Goal: Find specific page/section

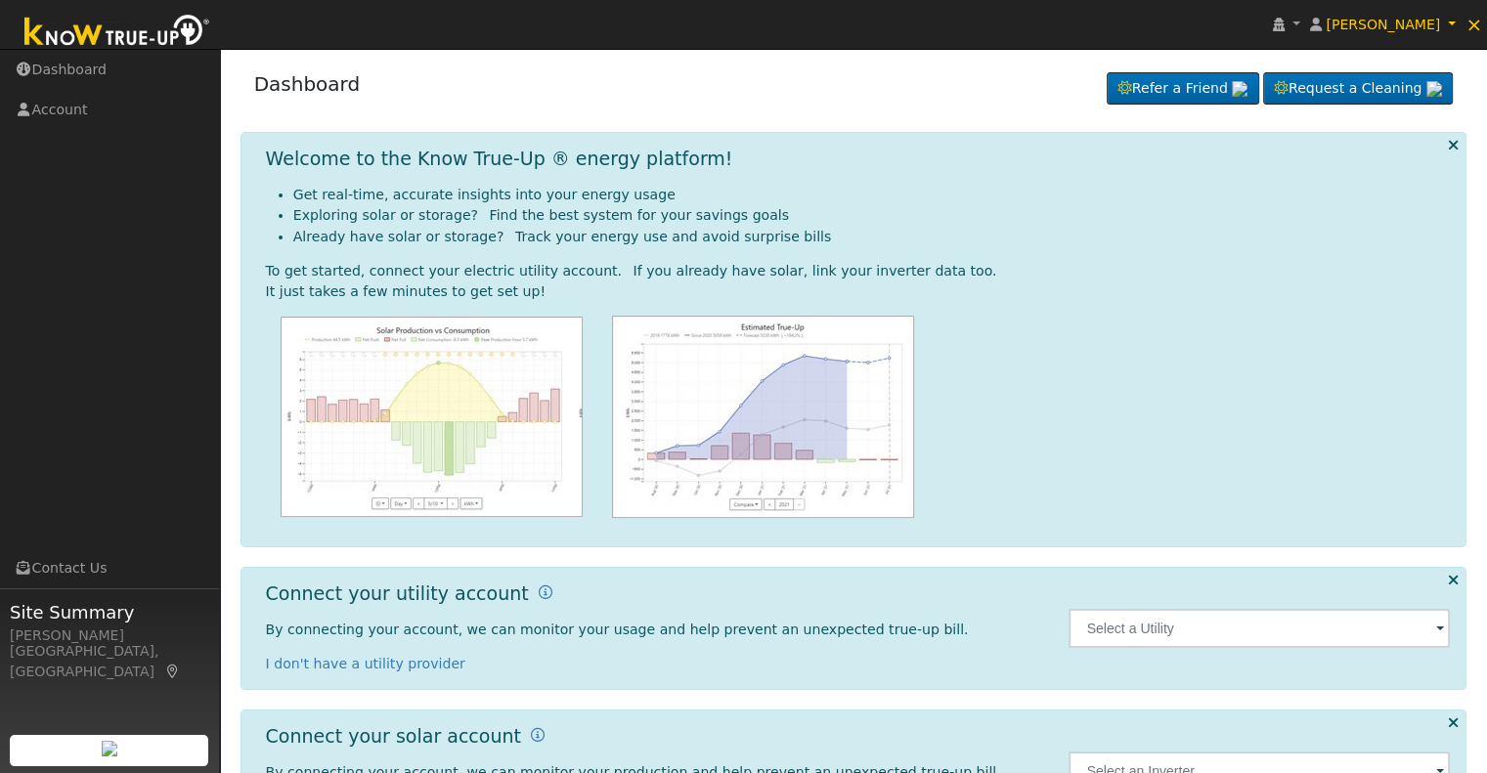
click at [1441, 629] on span at bounding box center [1440, 630] width 8 height 22
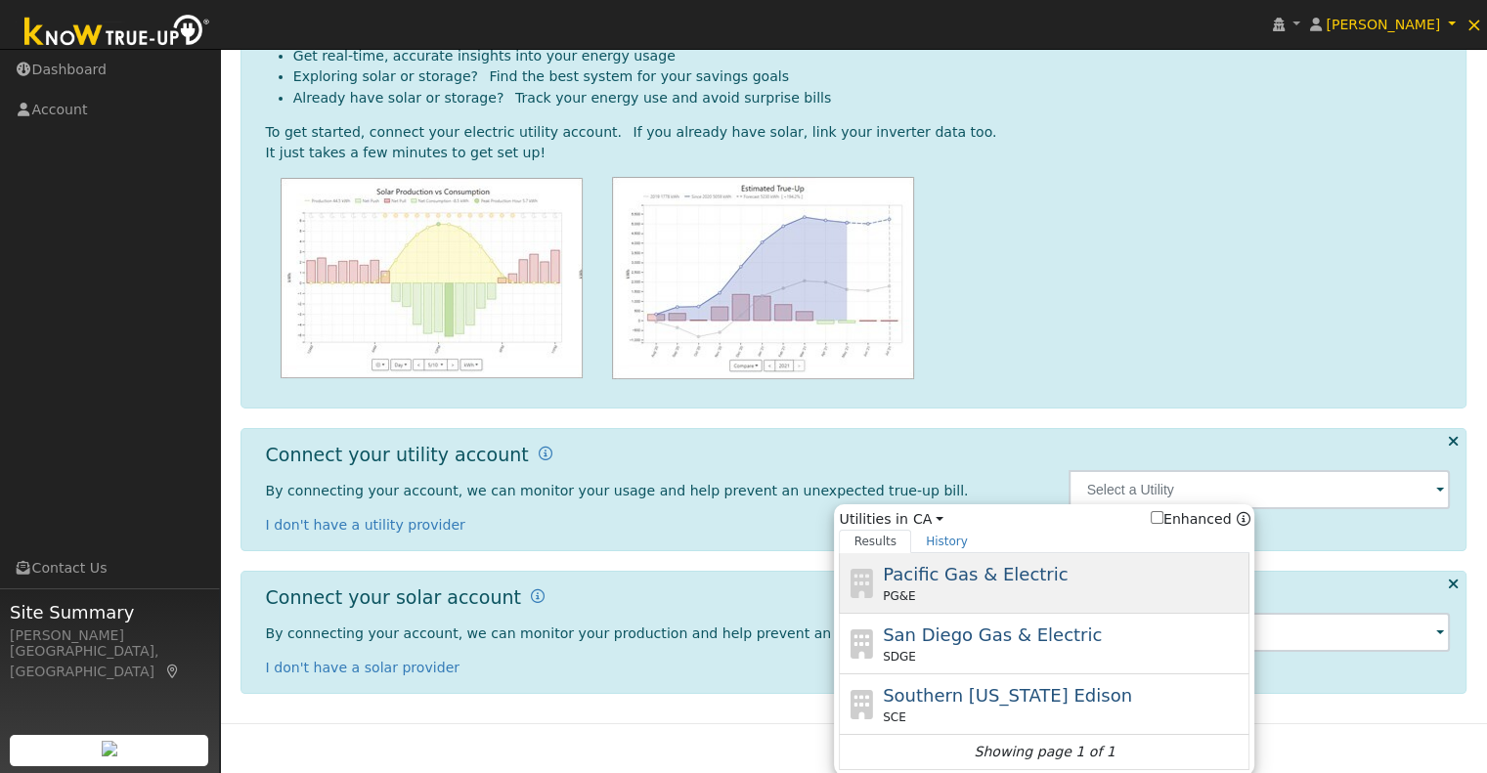
click at [966, 570] on span "Pacific Gas & Electric" at bounding box center [975, 574] width 185 height 21
type input "PG&E"
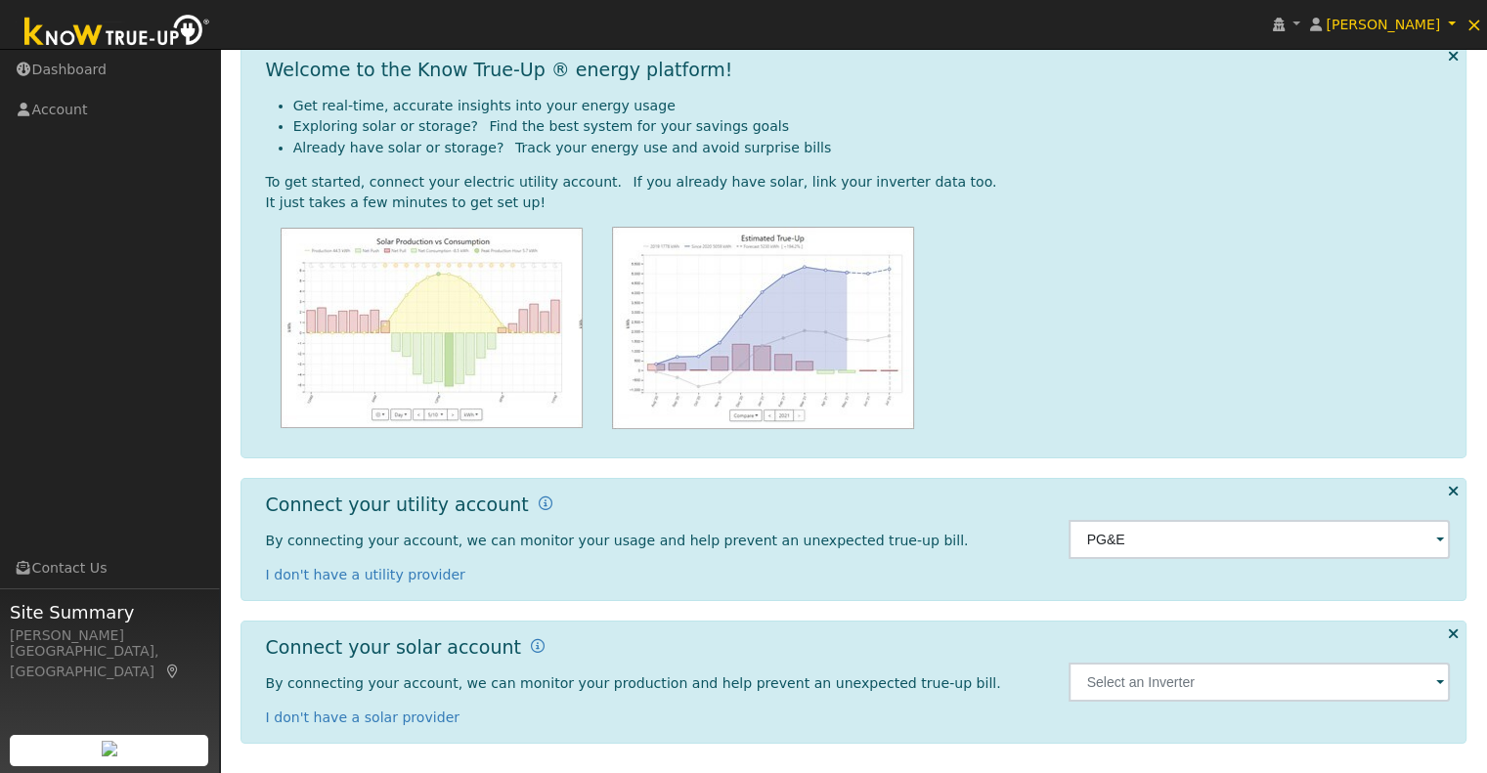
scroll to position [88, 0]
